Goal: Task Accomplishment & Management: Complete application form

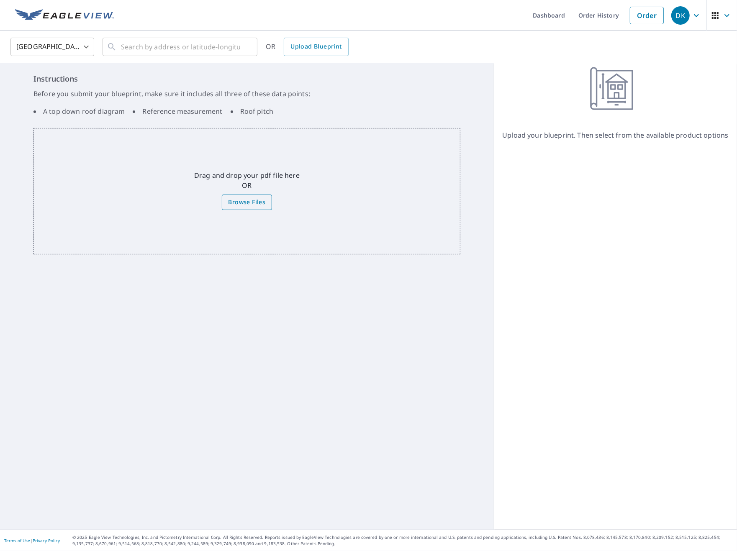
click at [246, 200] on span "Browse Files" at bounding box center [247, 202] width 37 height 10
click at [0, 0] on input "Browse Files" at bounding box center [0, 0] width 0 height 0
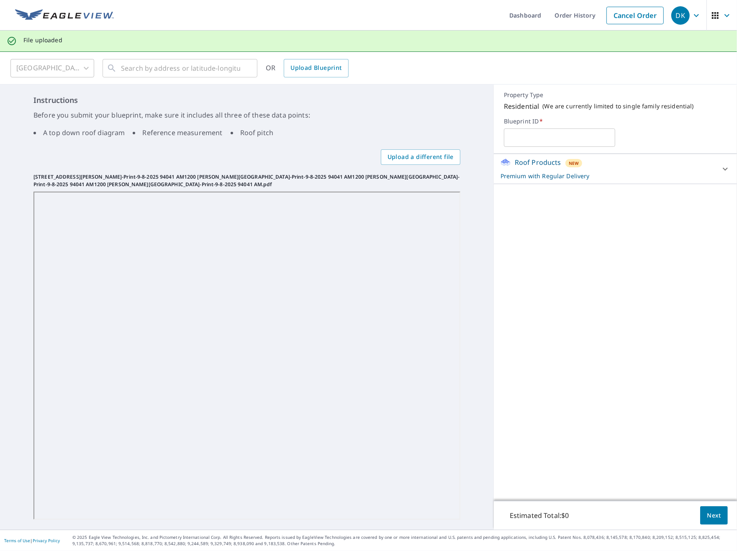
click at [553, 139] on input "text" at bounding box center [560, 137] width 112 height 23
type input "[PERSON_NAME]"
click at [700, 510] on button "Next" at bounding box center [714, 515] width 28 height 19
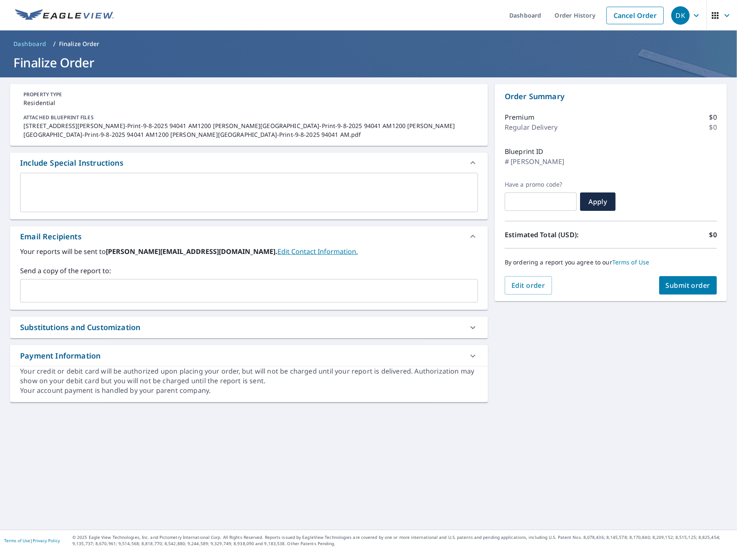
click at [682, 285] on span "Submit order" at bounding box center [688, 285] width 45 height 9
